Goal: Information Seeking & Learning: Find specific page/section

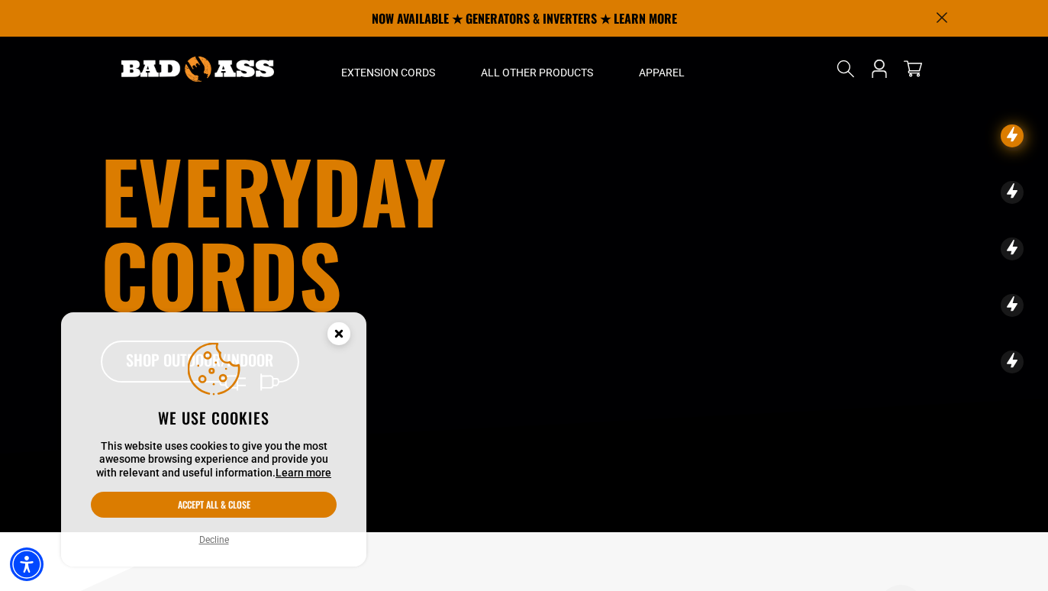
click at [337, 334] on icon "Cookie Consent" at bounding box center [338, 332] width 5 height 5
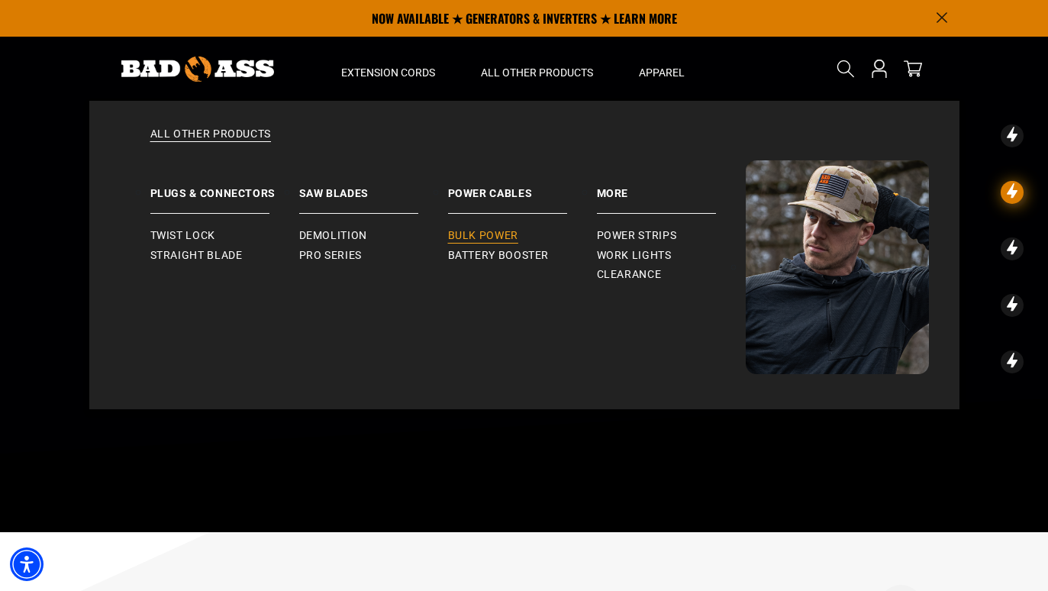
click at [506, 234] on span "Bulk Power" at bounding box center [483, 236] width 70 height 14
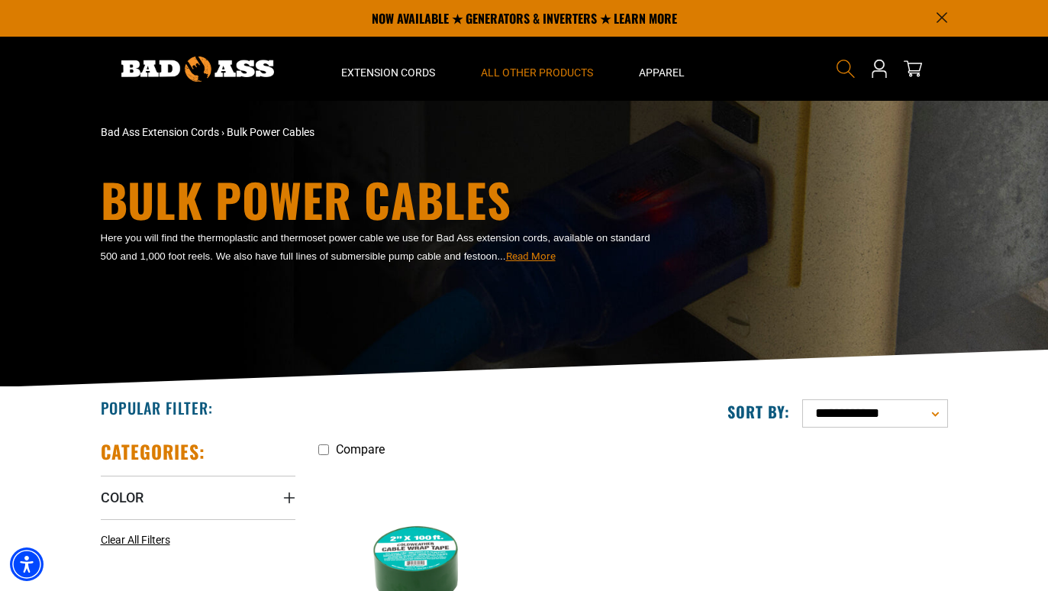
click at [846, 67] on icon "Search" at bounding box center [846, 69] width 20 height 20
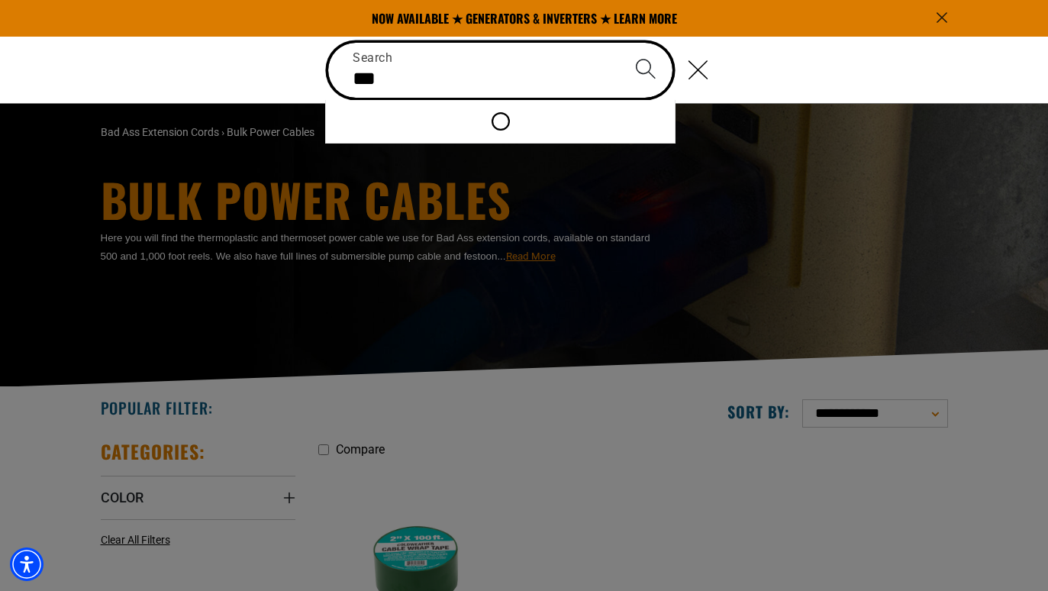
type input "***"
click at [645, 69] on button "Search" at bounding box center [645, 69] width 53 height 53
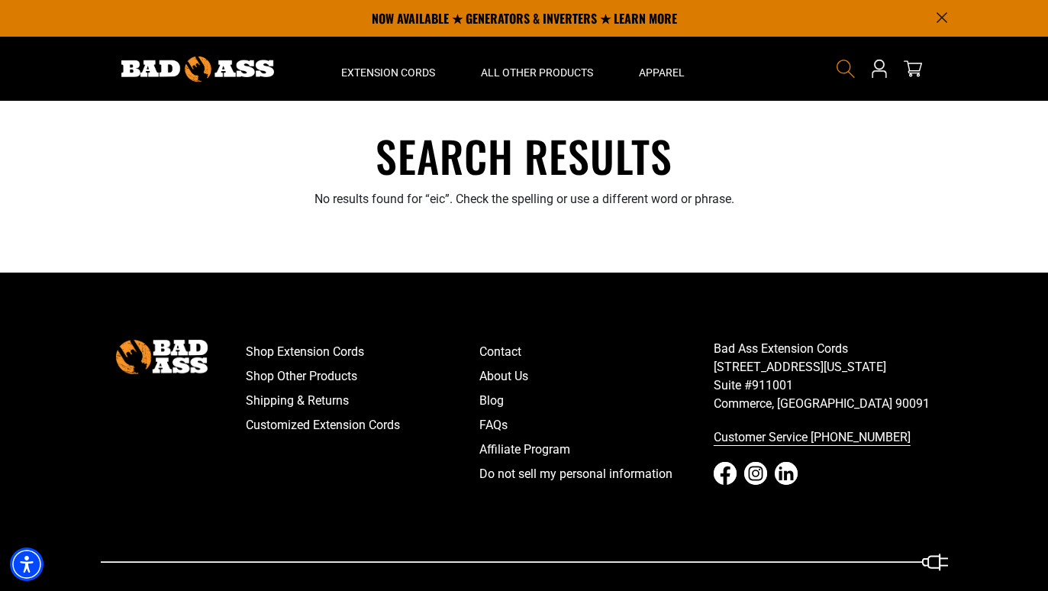
click at [846, 68] on icon "Search" at bounding box center [846, 69] width 20 height 20
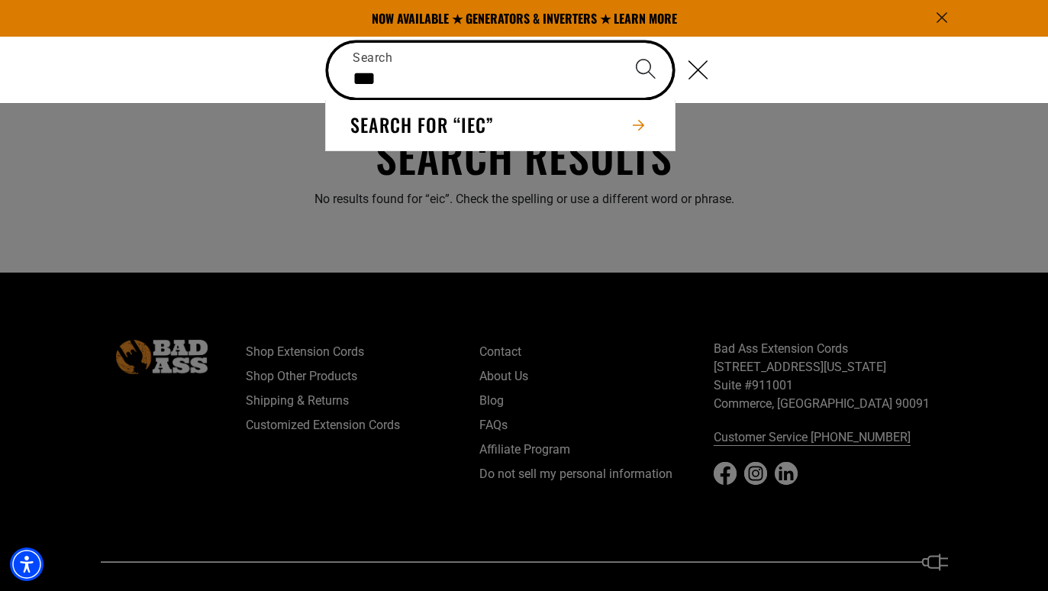
type input "***"
click at [645, 69] on button "Search" at bounding box center [645, 69] width 53 height 53
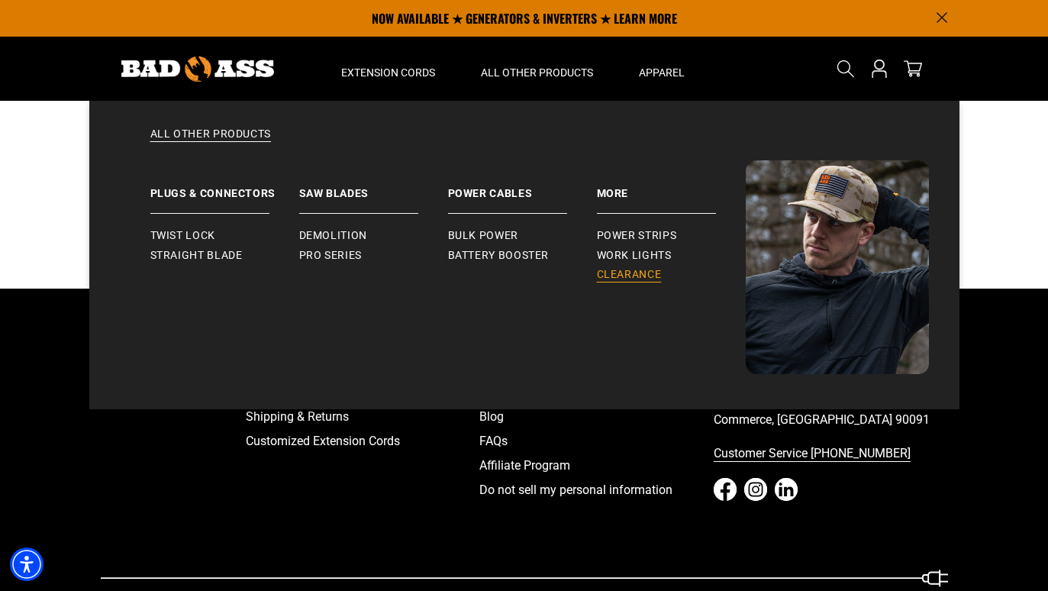
click at [609, 273] on span "Clearance" at bounding box center [629, 275] width 65 height 14
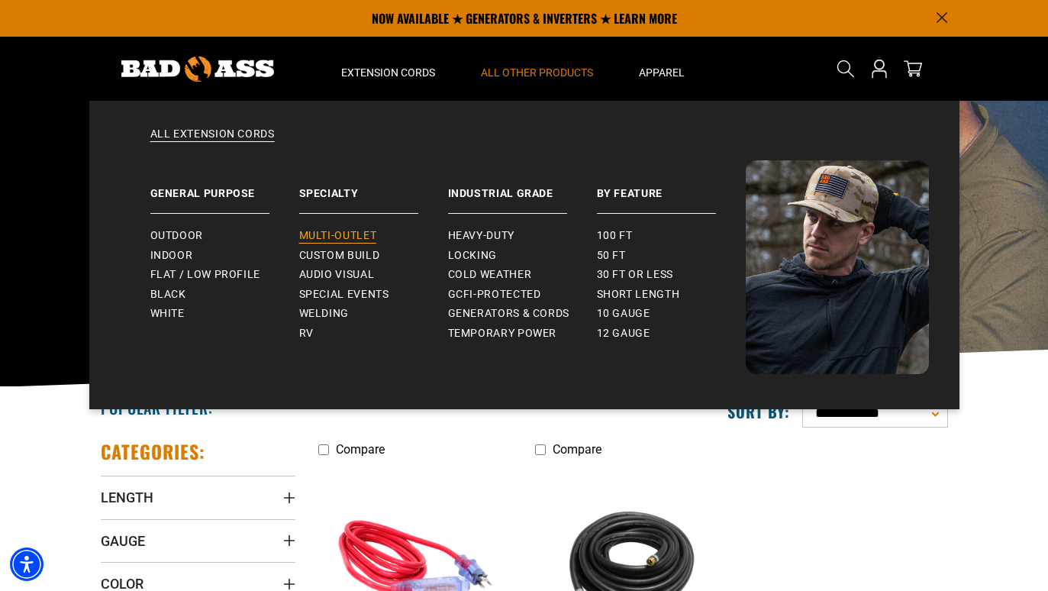
click at [310, 236] on span "Multi-Outlet" at bounding box center [338, 236] width 78 height 14
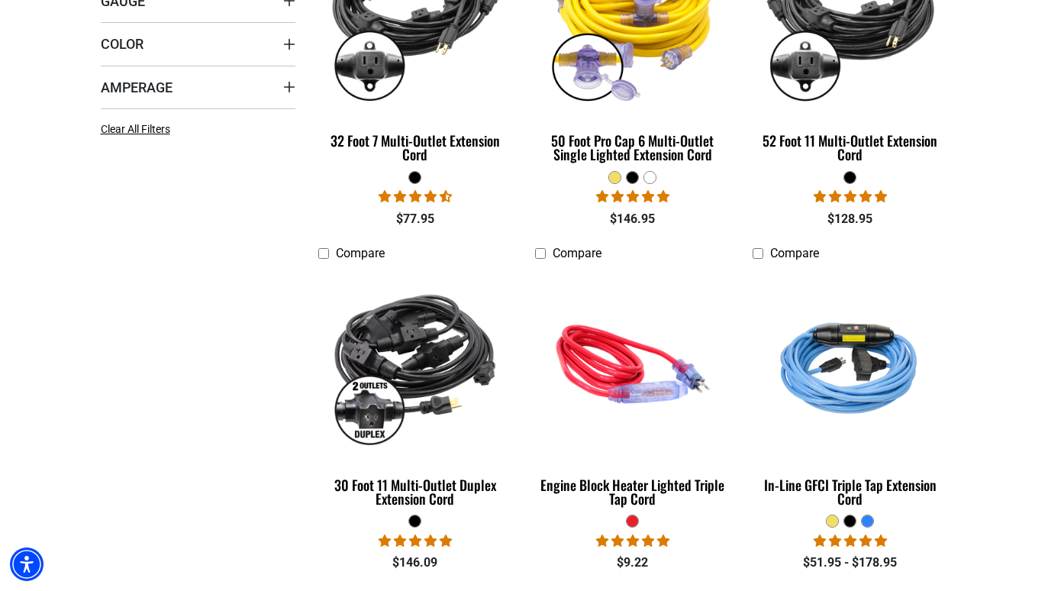
scroll to position [560, 0]
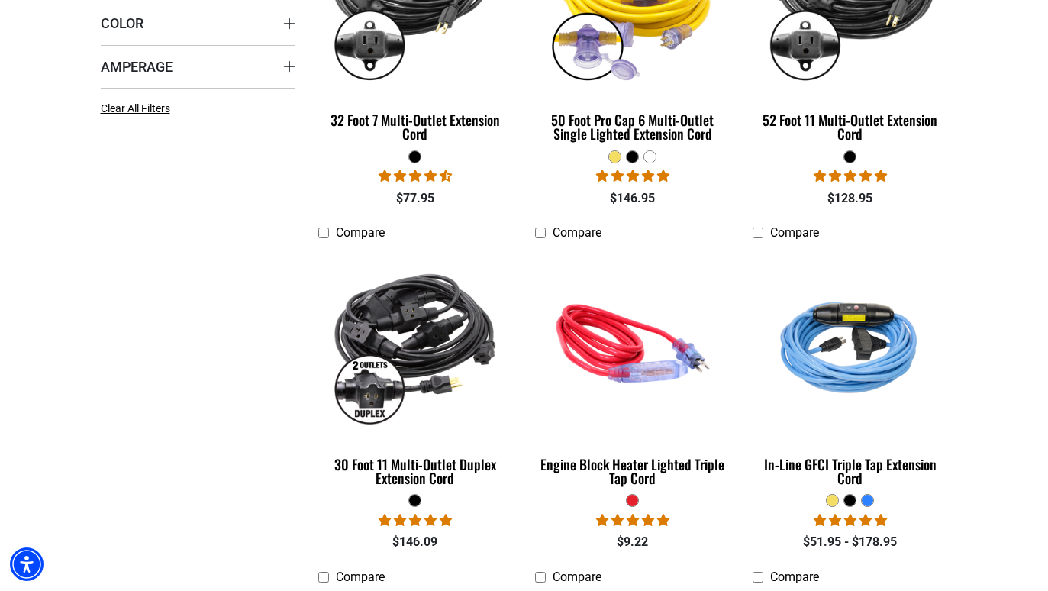
click at [310, 236] on li "Compare 30 Foot 11 Multi-Outlet Duplex Extension Cord 8 reviews 1 question $146…" at bounding box center [415, 388] width 217 height 328
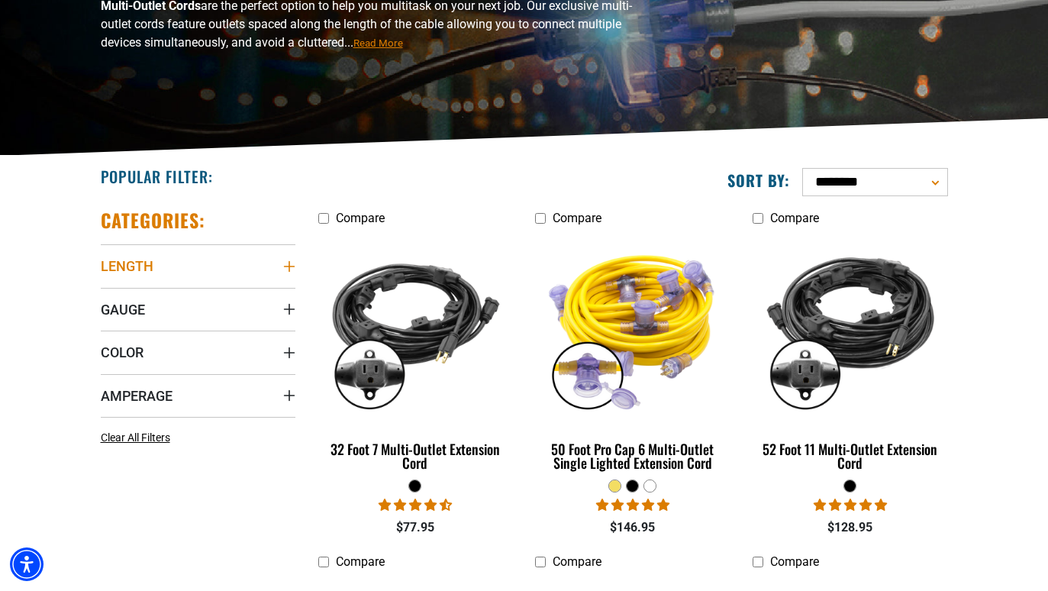
scroll to position [237, 0]
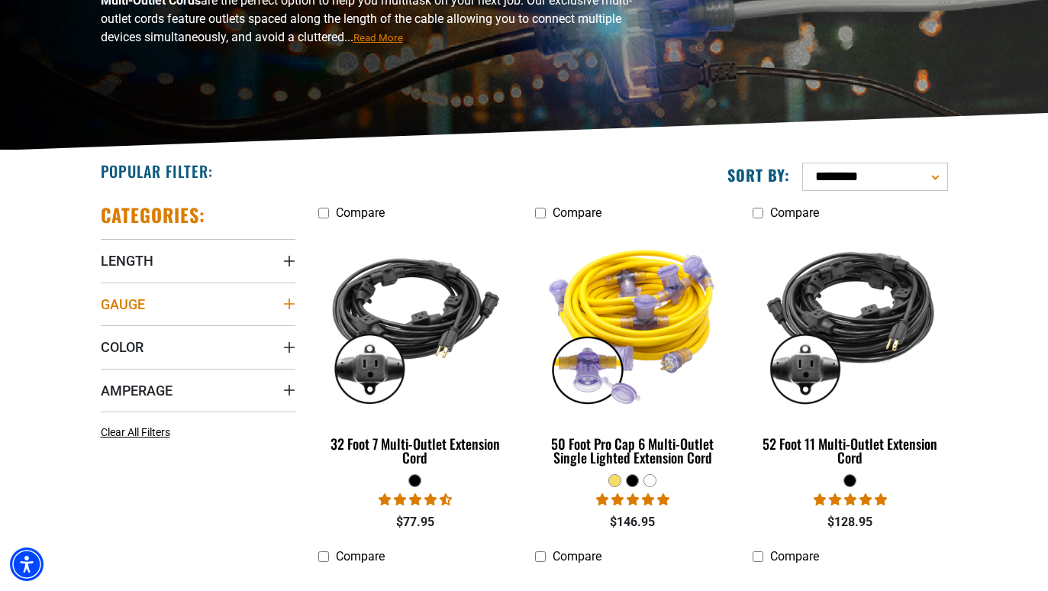
click at [124, 300] on span "Gauge" at bounding box center [123, 304] width 44 height 18
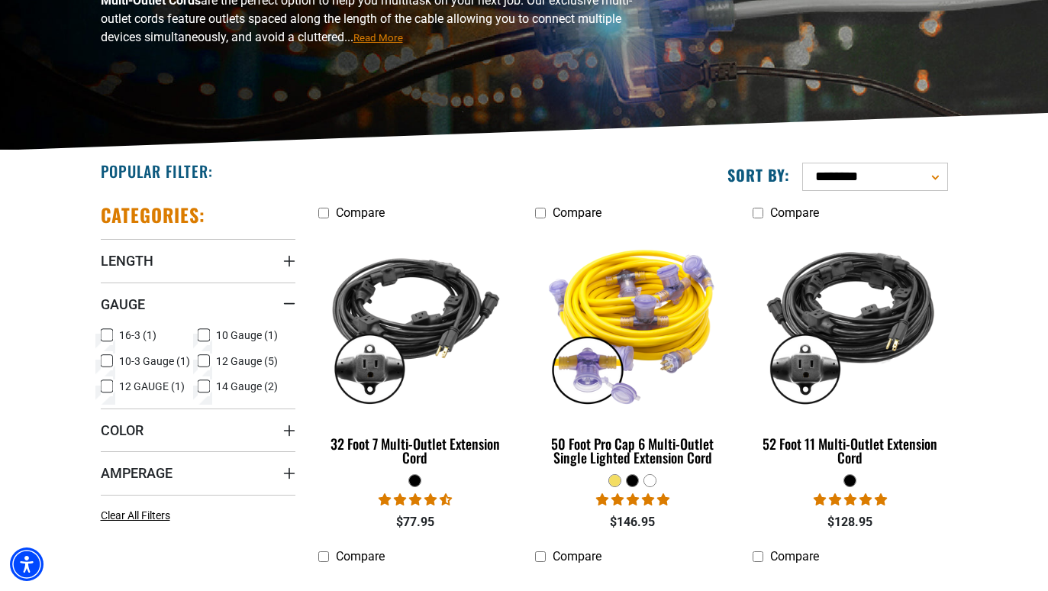
click at [210, 359] on label "12 Gauge (5) 12 Gauge (5 products)" at bounding box center [247, 361] width 98 height 20
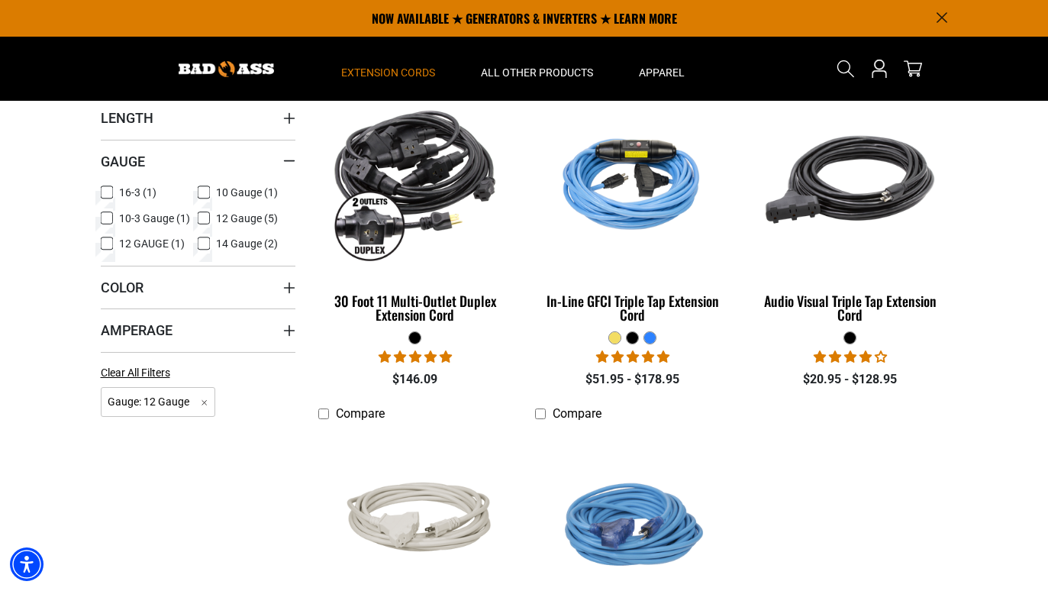
scroll to position [379, 0]
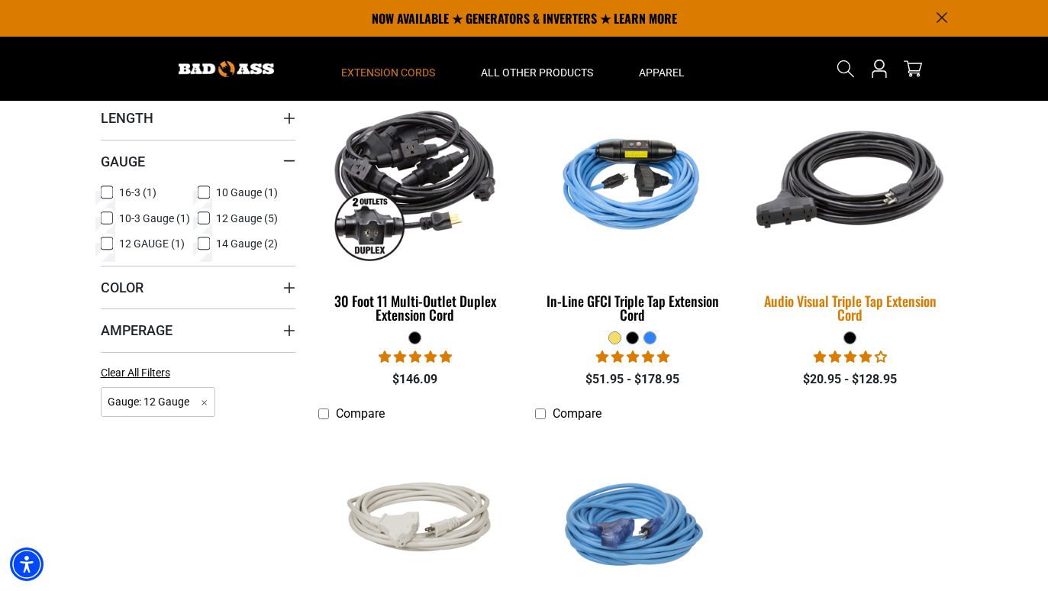
click at [816, 193] on img at bounding box center [850, 179] width 214 height 195
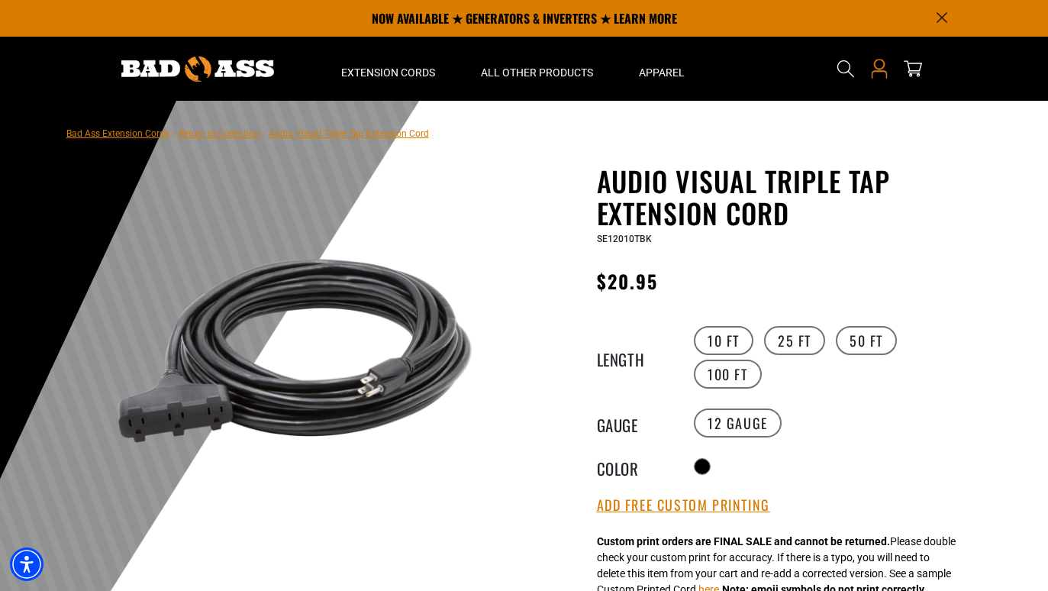
click at [881, 73] on icon "Open this option" at bounding box center [879, 69] width 20 height 20
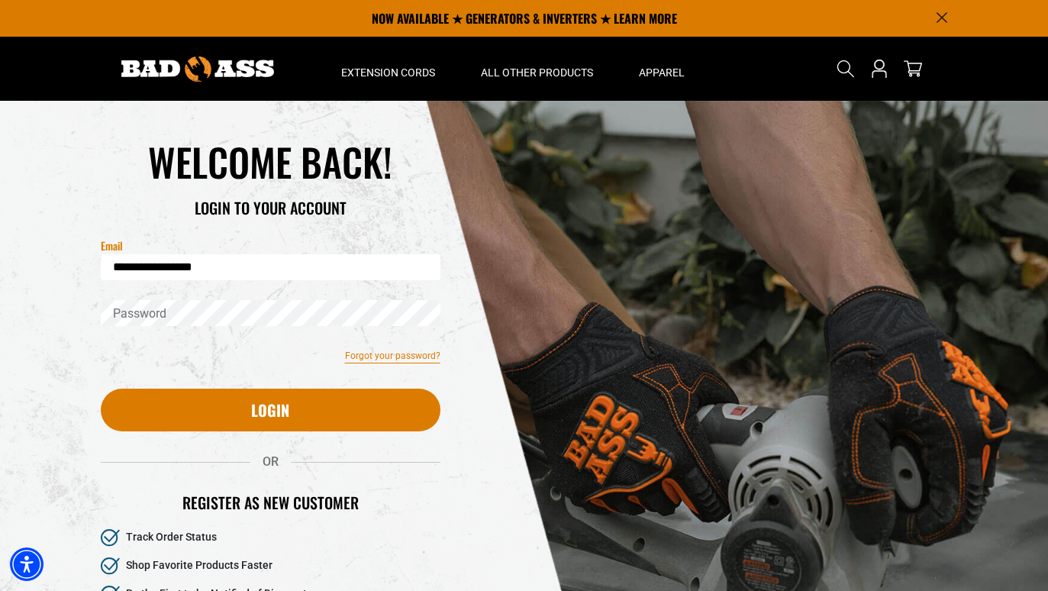
type input "**********"
click at [368, 359] on link "Forgot your password?" at bounding box center [392, 356] width 95 height 14
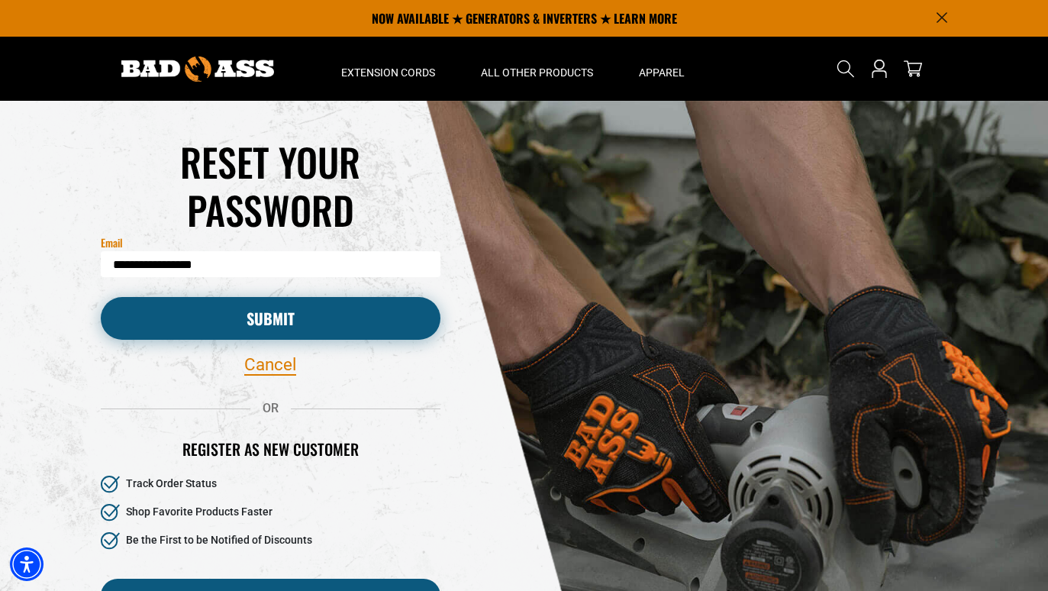
type input "**********"
click at [273, 314] on button "Submit" at bounding box center [271, 318] width 340 height 43
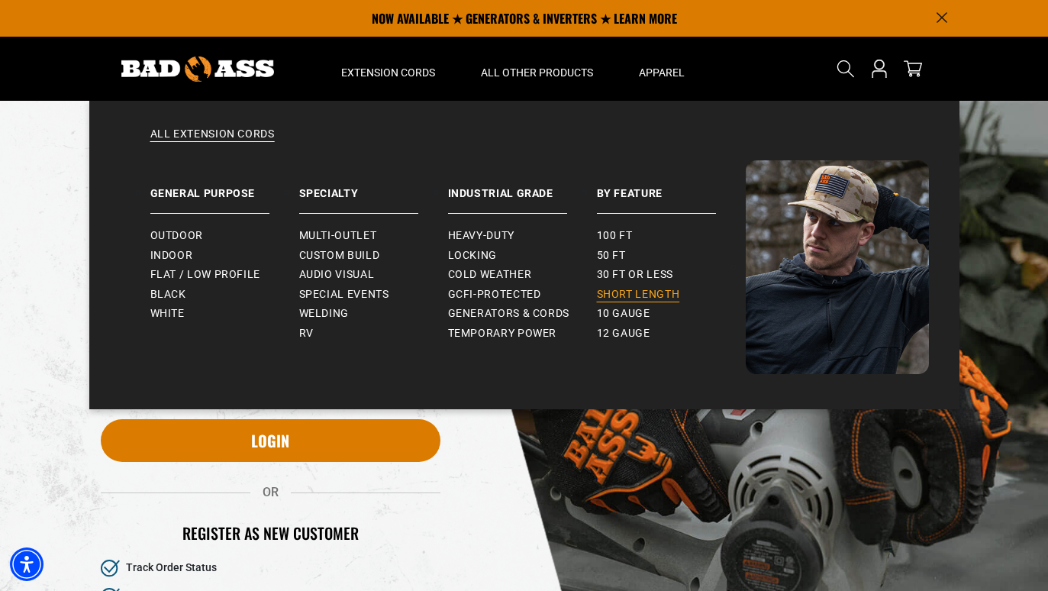
click at [602, 291] on span "Short Length" at bounding box center [638, 295] width 83 height 14
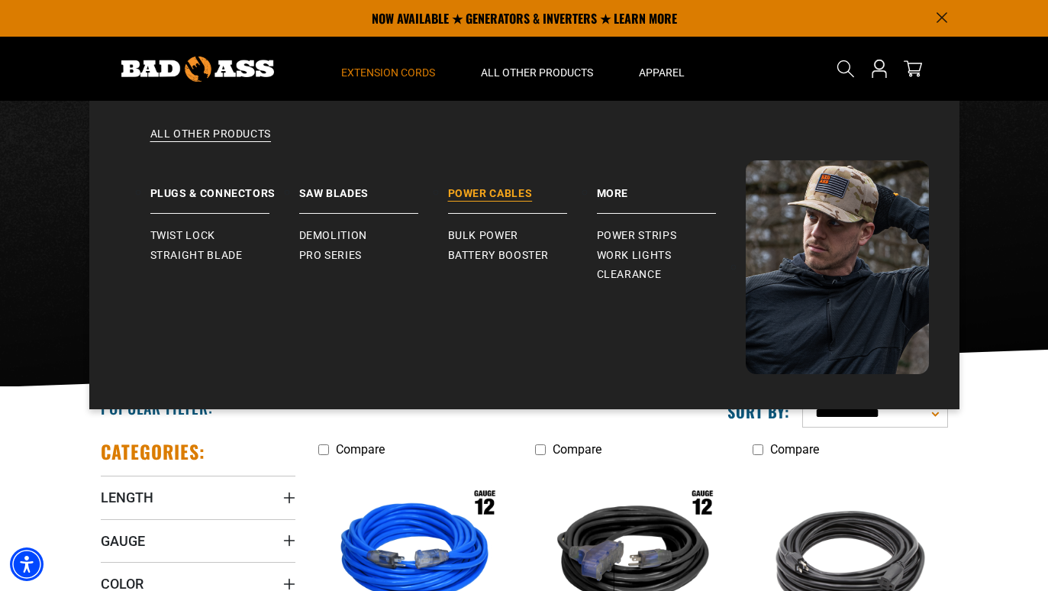
click at [495, 189] on link "Power Cables" at bounding box center [522, 186] width 149 height 53
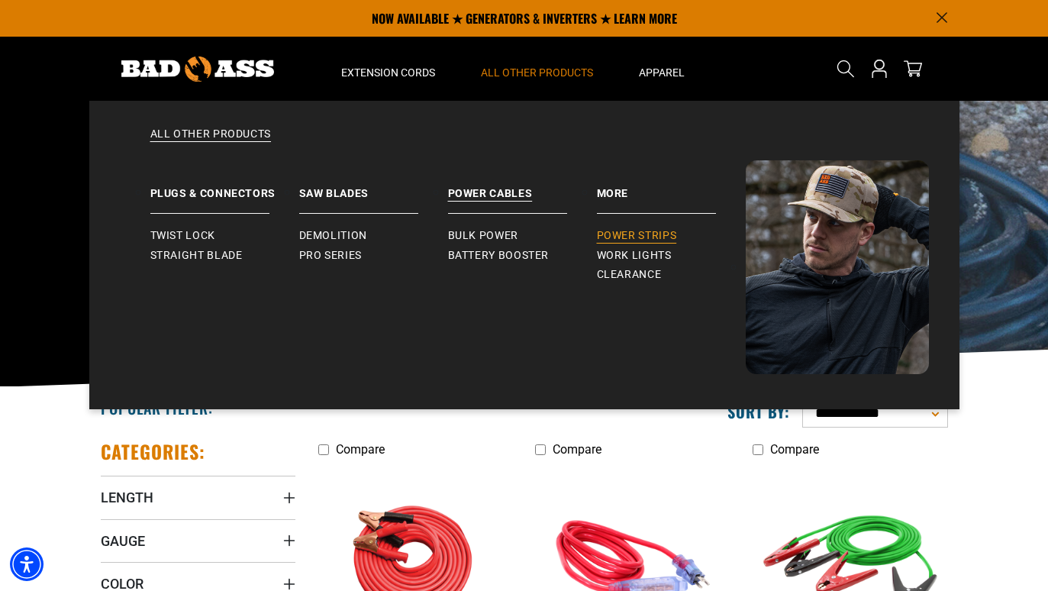
click at [618, 234] on span "Power Strips" at bounding box center [637, 236] width 80 height 14
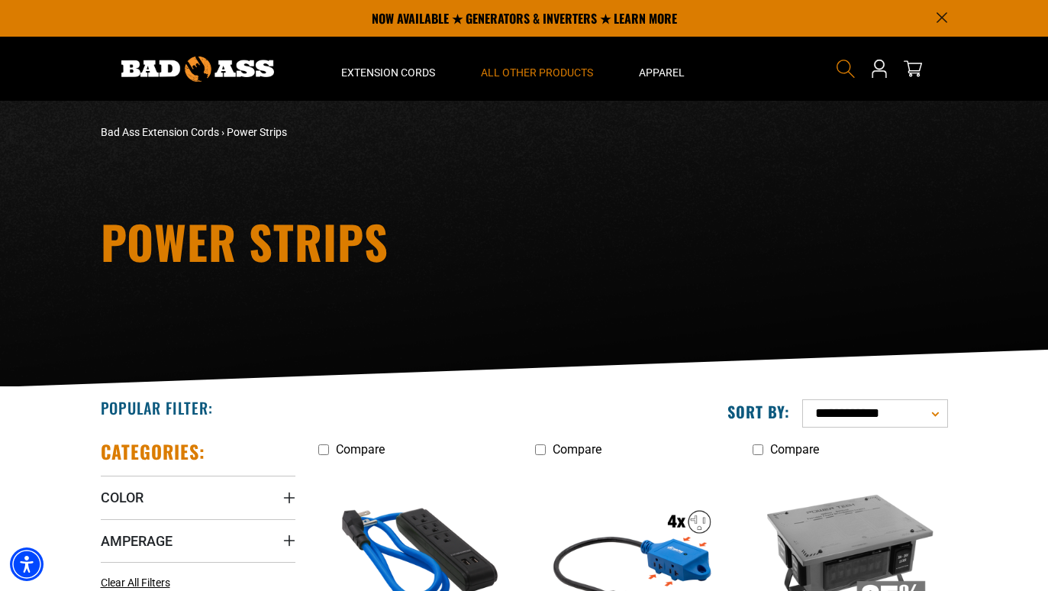
click at [845, 67] on icon "Search" at bounding box center [846, 69] width 20 height 20
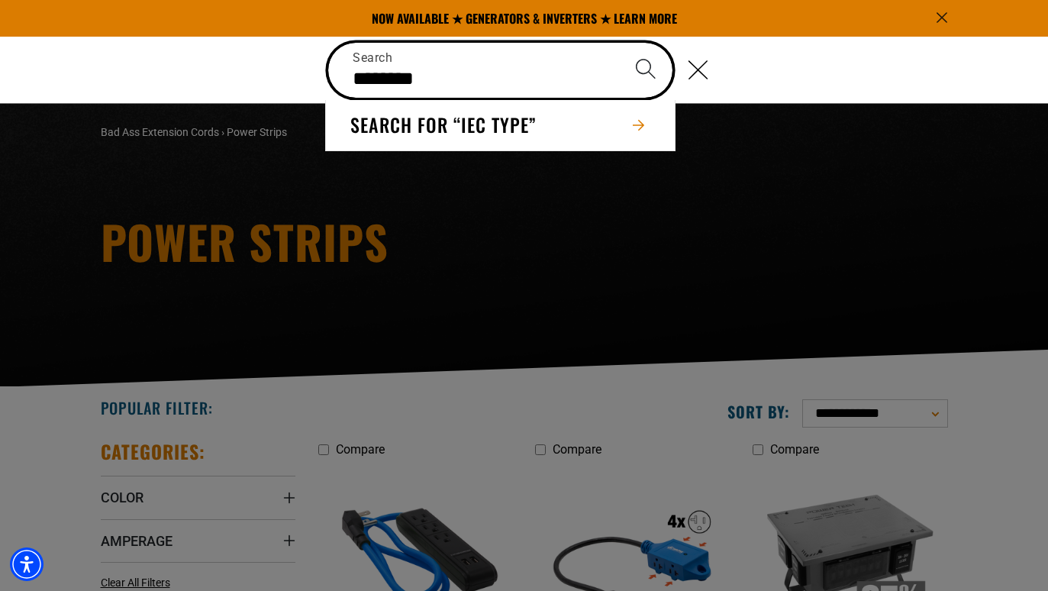
type input "********"
click at [645, 69] on button "Search" at bounding box center [645, 69] width 53 height 53
